Goal: Transaction & Acquisition: Purchase product/service

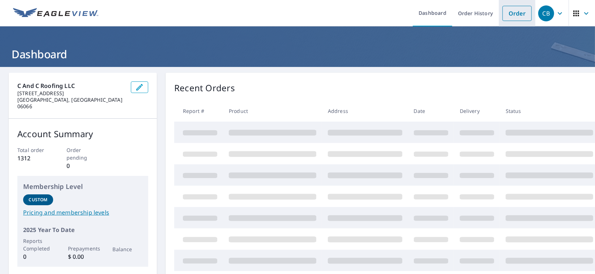
click at [514, 14] on link "Order" at bounding box center [517, 13] width 29 height 15
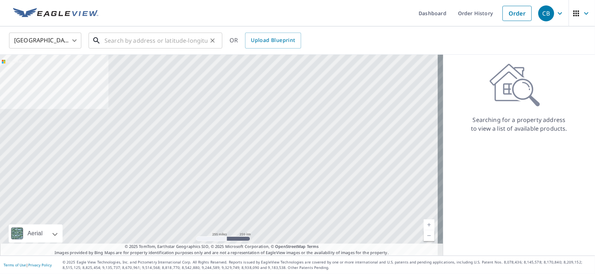
click at [107, 40] on input "text" at bounding box center [156, 40] width 103 height 20
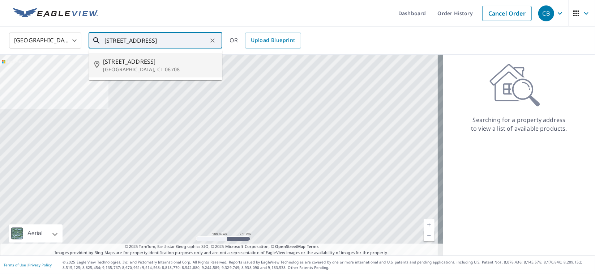
click at [138, 73] on li "[STREET_ADDRESS]" at bounding box center [156, 65] width 134 height 25
type input "[STREET_ADDRESS]"
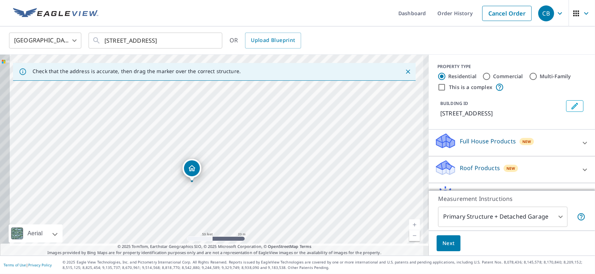
drag, startPoint x: 204, startPoint y: 199, endPoint x: 223, endPoint y: 174, distance: 32.0
click at [223, 174] on div "[STREET_ADDRESS]" at bounding box center [214, 155] width 429 height 201
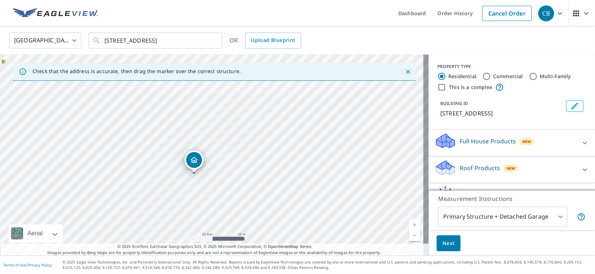
scroll to position [36, 0]
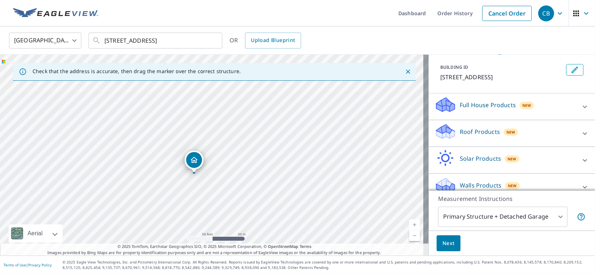
click at [581, 134] on icon at bounding box center [585, 133] width 9 height 9
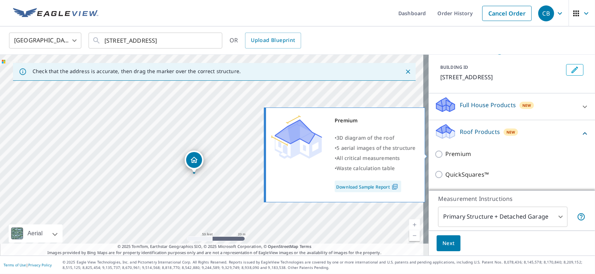
click at [435, 152] on input "Premium" at bounding box center [440, 154] width 11 height 9
checkbox input "true"
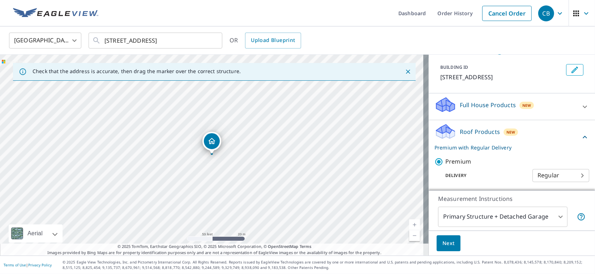
click at [443, 242] on span "Next" at bounding box center [449, 243] width 12 height 9
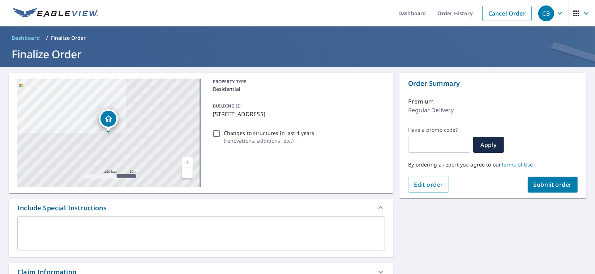
click at [540, 184] on span "Submit order" at bounding box center [553, 185] width 39 height 8
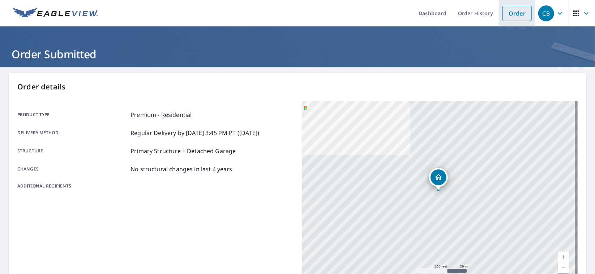
drag, startPoint x: 511, startPoint y: 14, endPoint x: 505, endPoint y: 21, distance: 8.7
click at [511, 14] on link "Order" at bounding box center [517, 13] width 29 height 15
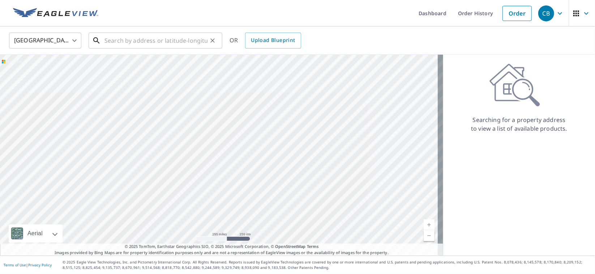
click at [109, 36] on input "text" at bounding box center [156, 40] width 103 height 20
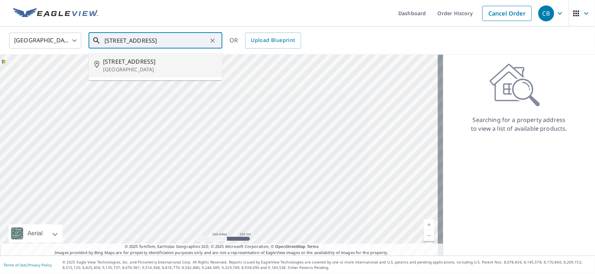
click at [121, 61] on span "[STREET_ADDRESS]" at bounding box center [160, 61] width 114 height 9
type input "[STREET_ADDRESS]"
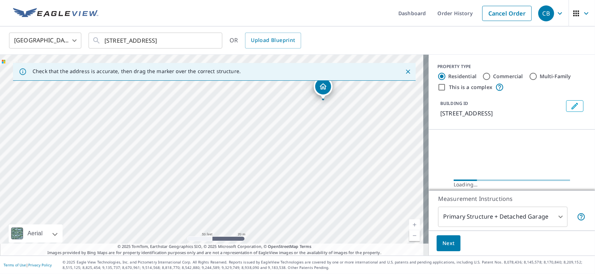
drag, startPoint x: 128, startPoint y: 198, endPoint x: 242, endPoint y: 139, distance: 128.1
click at [242, 139] on div "[STREET_ADDRESS]" at bounding box center [214, 155] width 429 height 201
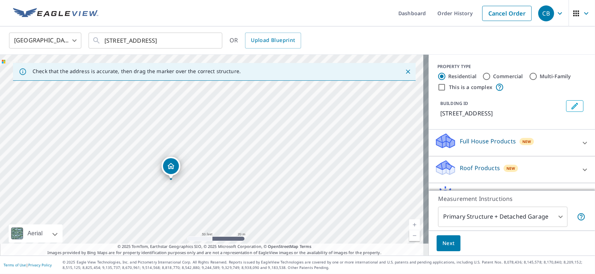
drag, startPoint x: 286, startPoint y: 156, endPoint x: 245, endPoint y: 181, distance: 47.9
click at [245, 181] on div "[STREET_ADDRESS]" at bounding box center [214, 155] width 429 height 201
drag, startPoint x: 204, startPoint y: 187, endPoint x: 264, endPoint y: 166, distance: 63.0
click at [264, 166] on div "[STREET_ADDRESS]" at bounding box center [214, 155] width 429 height 201
click at [581, 143] on icon at bounding box center [585, 143] width 9 height 9
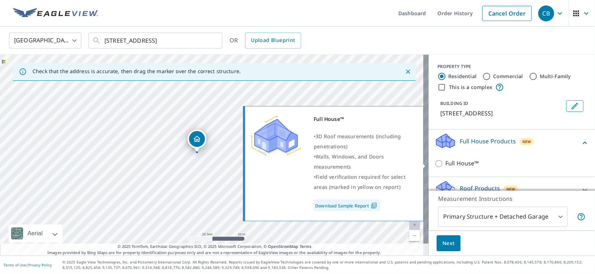
click at [435, 164] on input "Full House™" at bounding box center [440, 163] width 11 height 9
checkbox input "true"
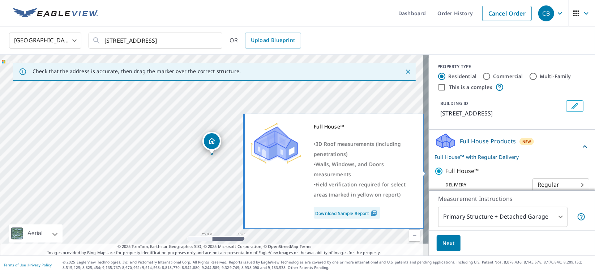
scroll to position [72, 0]
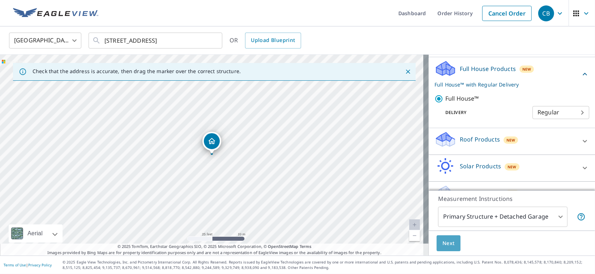
click at [443, 241] on span "Next" at bounding box center [449, 243] width 12 height 9
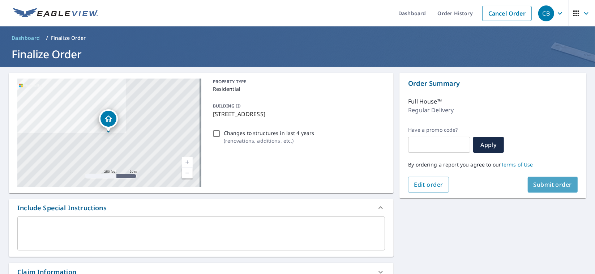
click at [549, 185] on span "Submit order" at bounding box center [553, 185] width 39 height 8
